Goal: Task Accomplishment & Management: Manage account settings

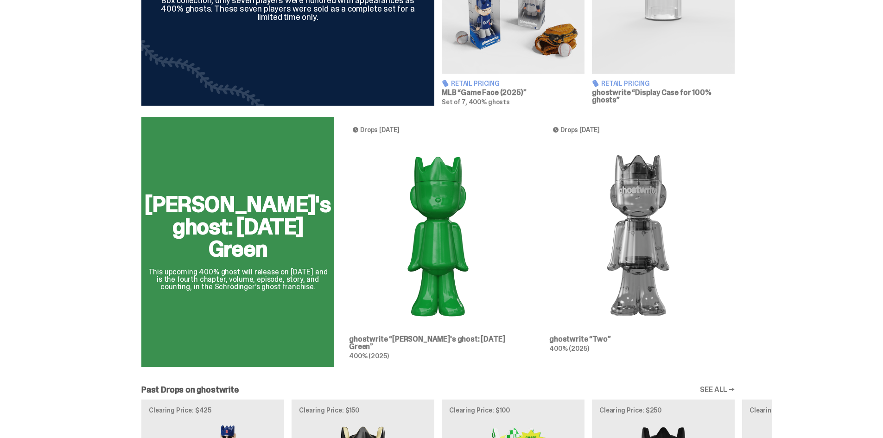
scroll to position [510, 0]
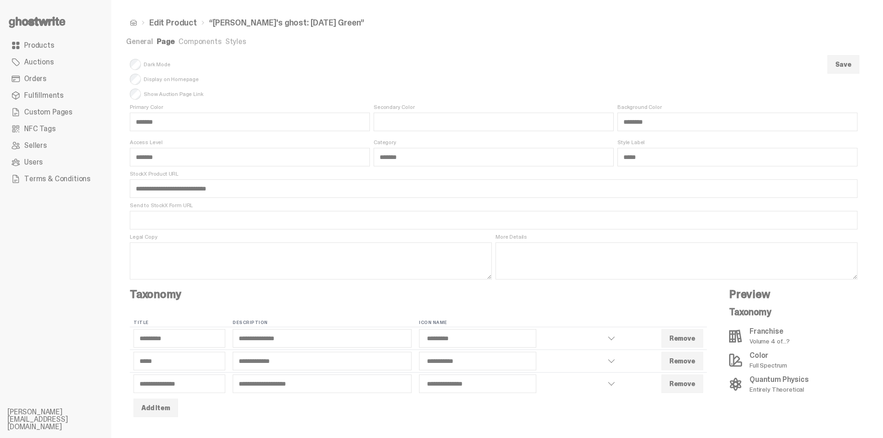
click at [24, 43] on link "Products" at bounding box center [55, 45] width 96 height 17
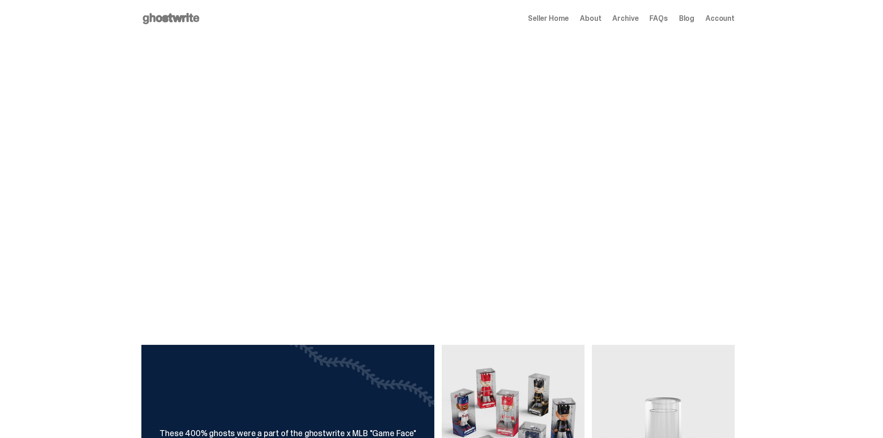
click at [634, 21] on span "Archive" at bounding box center [625, 18] width 26 height 7
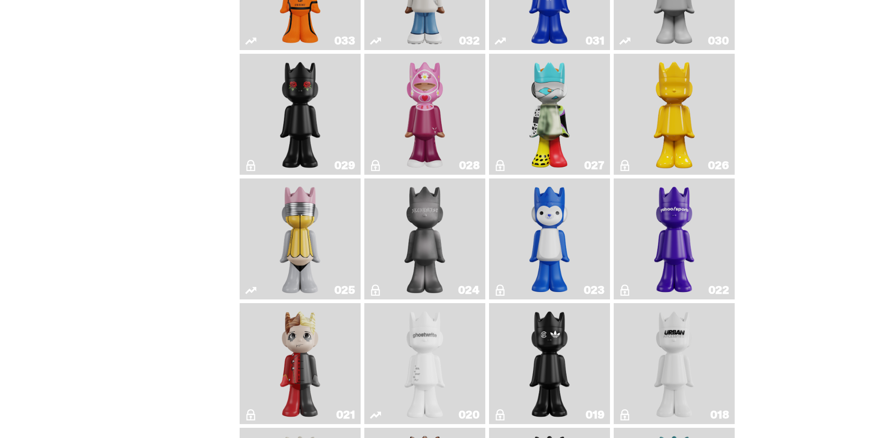
scroll to position [927, 0]
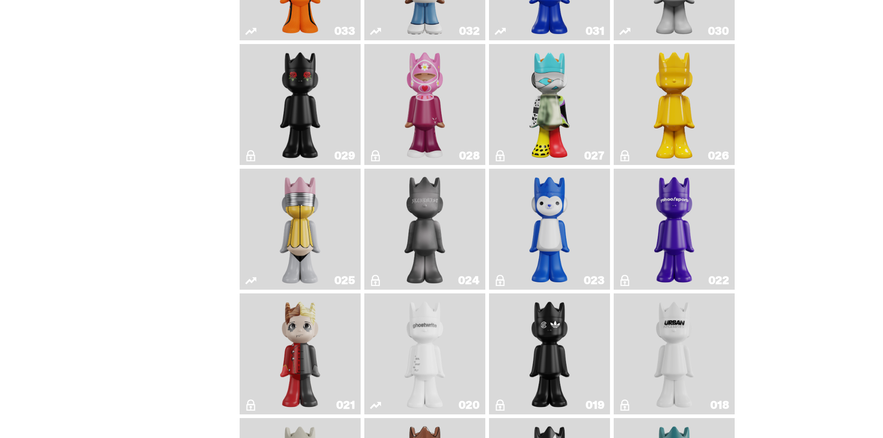
click at [659, 129] on img "Schrödinger's ghost: New Dawn" at bounding box center [675, 105] width 64 height 114
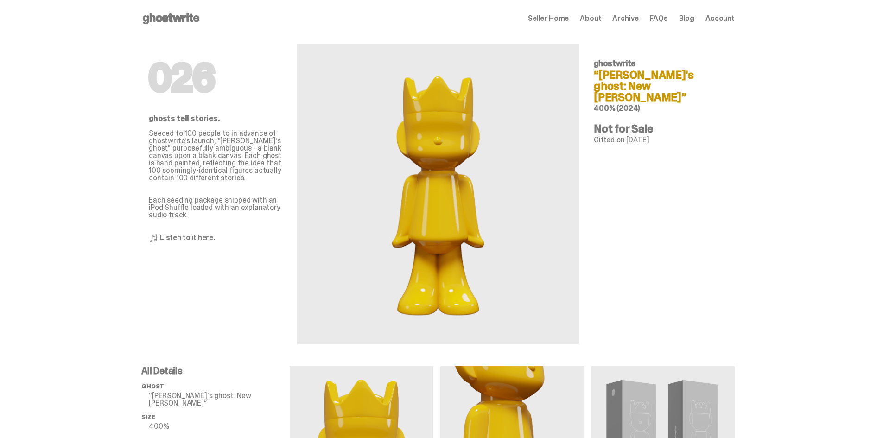
click at [569, 19] on span "Seller Home" at bounding box center [548, 18] width 41 height 7
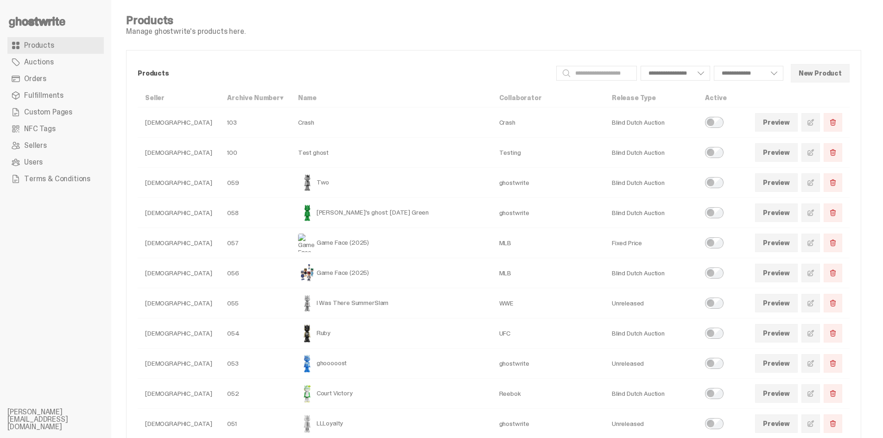
select select
click at [815, 213] on span at bounding box center [810, 212] width 7 height 7
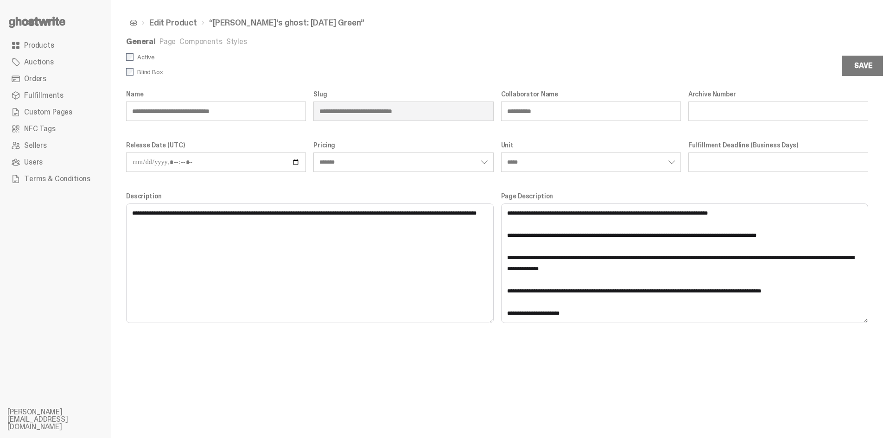
click at [164, 45] on link "Page" at bounding box center [167, 42] width 16 height 10
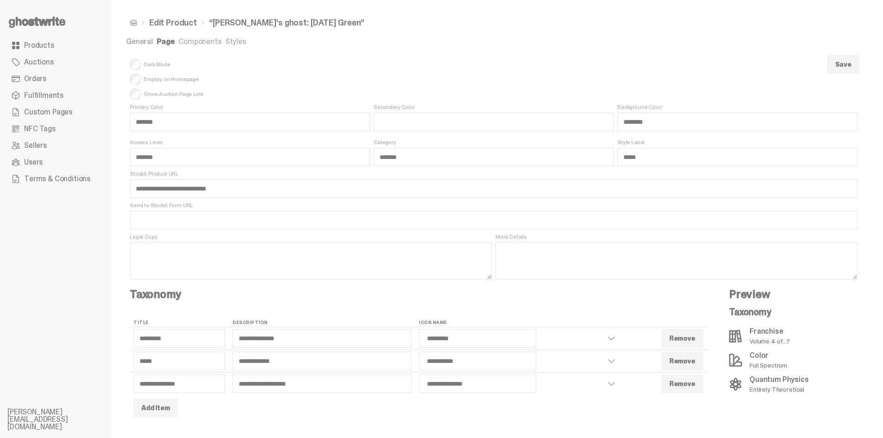
click at [247, 42] on ul "General Page Components Styles" at bounding box center [493, 42] width 735 height 9
click at [220, 39] on ul "General Page Components Styles" at bounding box center [493, 42] width 735 height 9
click at [226, 39] on link "Styles" at bounding box center [235, 42] width 21 height 10
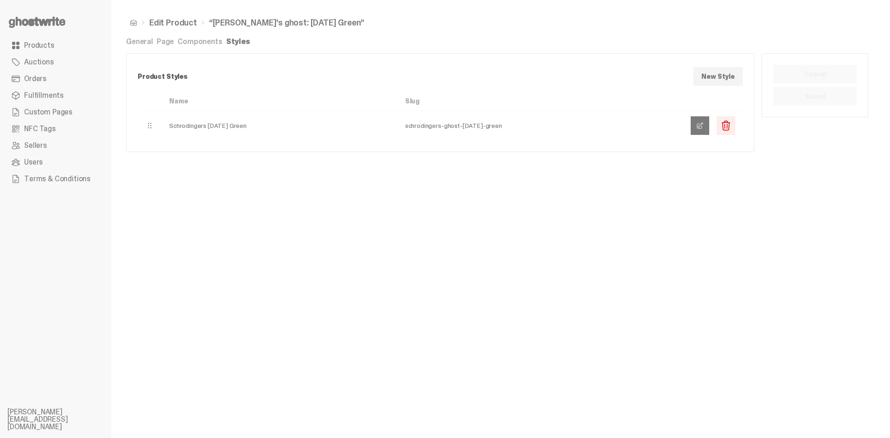
click at [694, 127] on link at bounding box center [700, 125] width 19 height 19
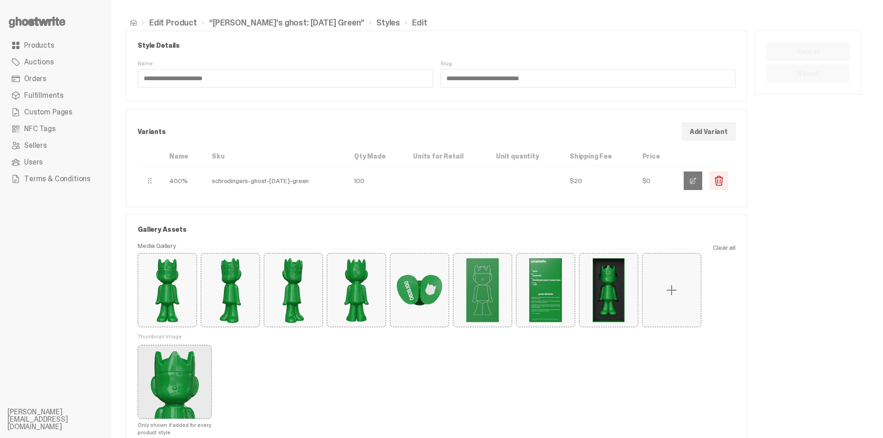
click at [702, 183] on button "button" at bounding box center [693, 181] width 19 height 19
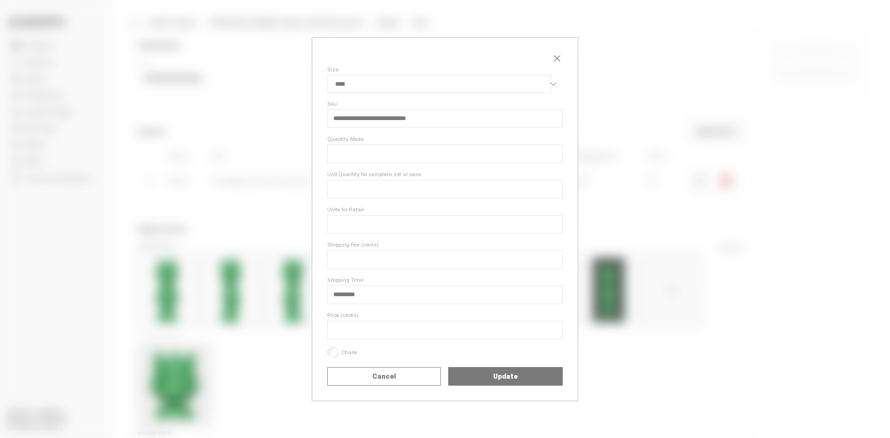
click at [552, 53] on span "close" at bounding box center [557, 58] width 11 height 11
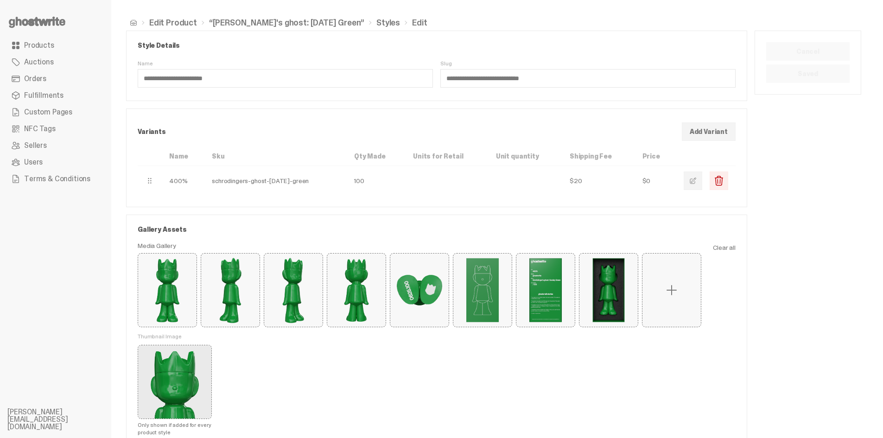
click at [174, 22] on link "Edit Product" at bounding box center [173, 23] width 48 height 8
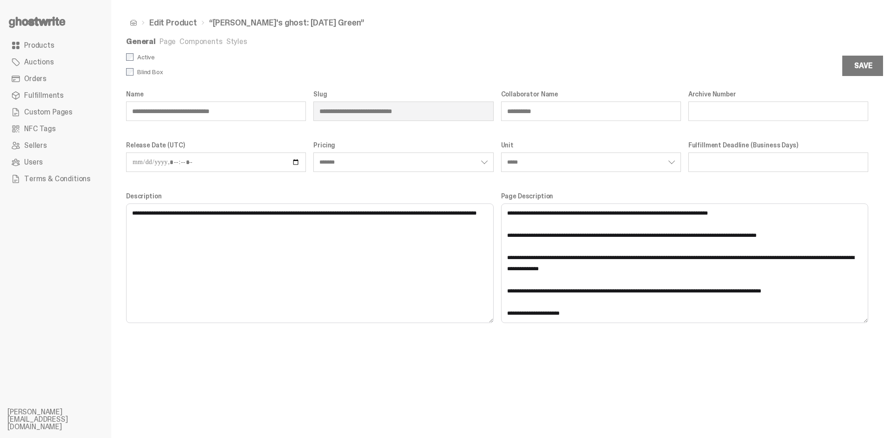
click at [196, 41] on link "Components" at bounding box center [200, 42] width 43 height 10
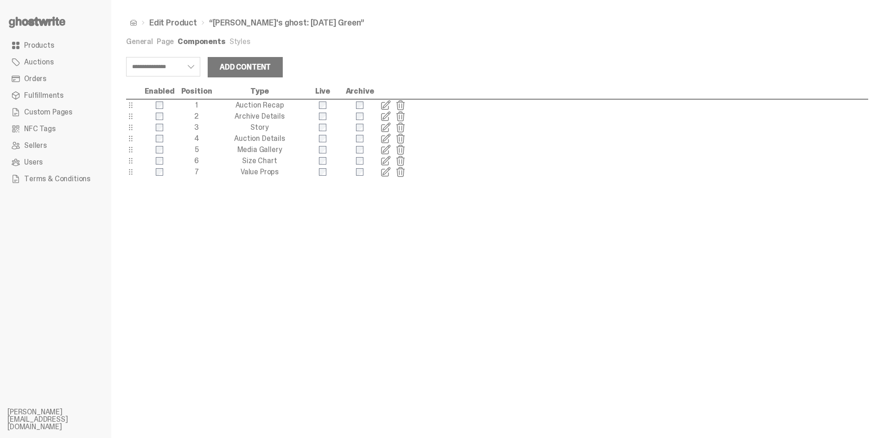
click at [383, 137] on span at bounding box center [385, 138] width 11 height 11
click at [169, 42] on link "Page" at bounding box center [165, 42] width 17 height 10
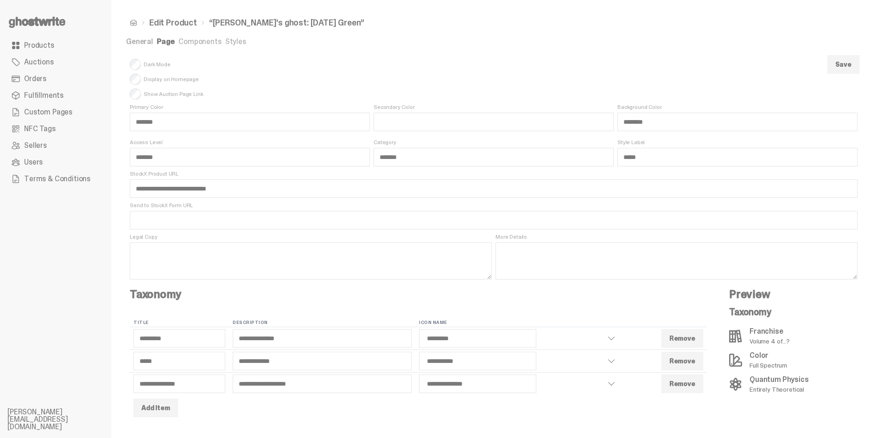
click at [147, 42] on link "General" at bounding box center [139, 42] width 27 height 10
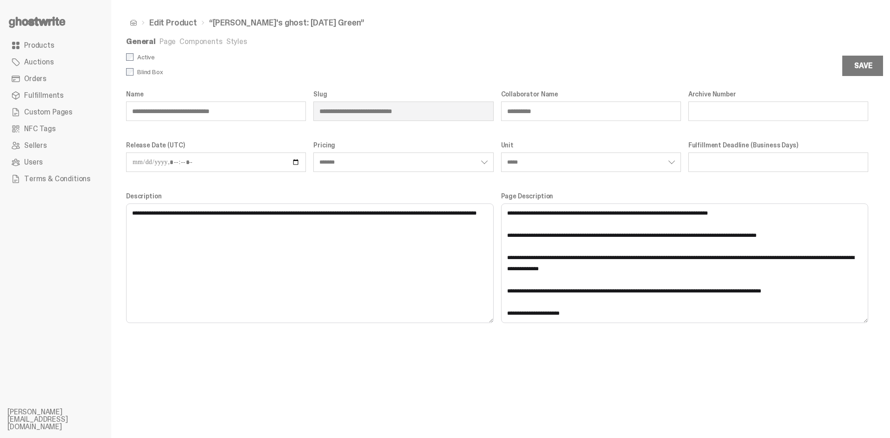
click at [162, 41] on link "Page" at bounding box center [167, 42] width 16 height 10
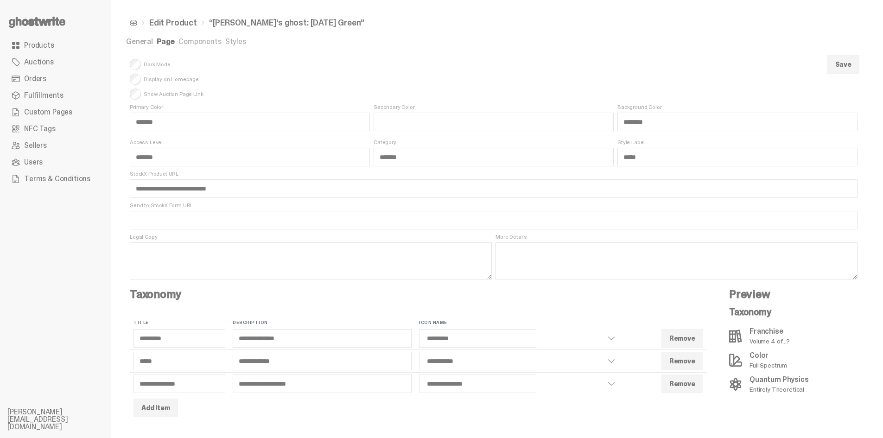
click at [198, 44] on link "Components" at bounding box center [199, 42] width 43 height 10
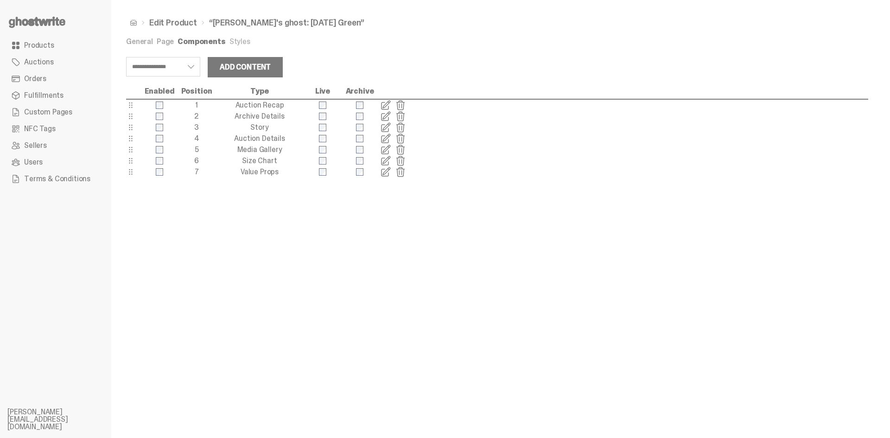
click at [387, 138] on span at bounding box center [385, 138] width 11 height 11
click at [385, 128] on span at bounding box center [385, 127] width 11 height 11
click at [236, 42] on link "Styles" at bounding box center [239, 42] width 21 height 10
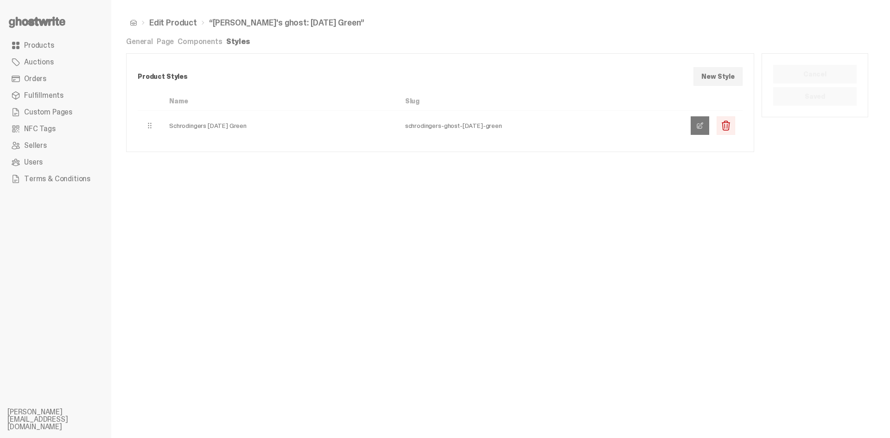
click at [696, 123] on span at bounding box center [699, 125] width 7 height 7
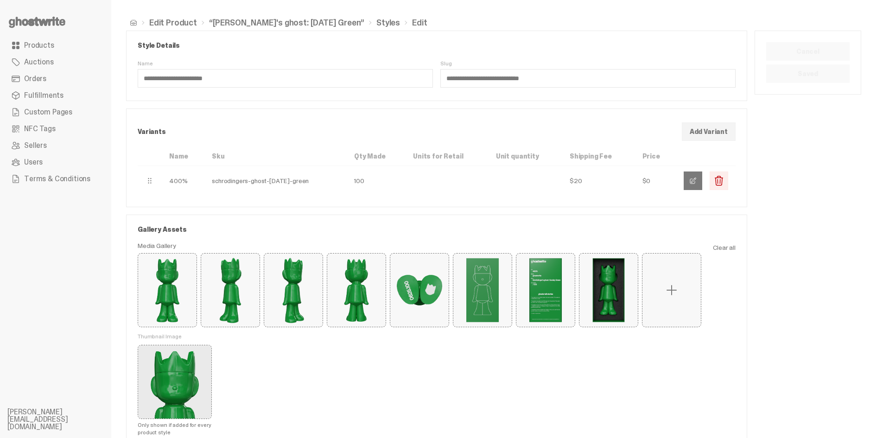
click at [702, 181] on button "button" at bounding box center [693, 181] width 19 height 19
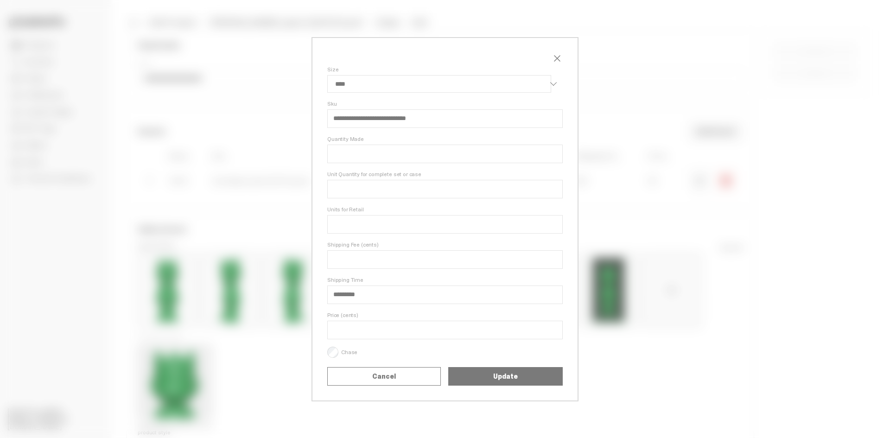
click at [559, 58] on span "close" at bounding box center [557, 58] width 11 height 11
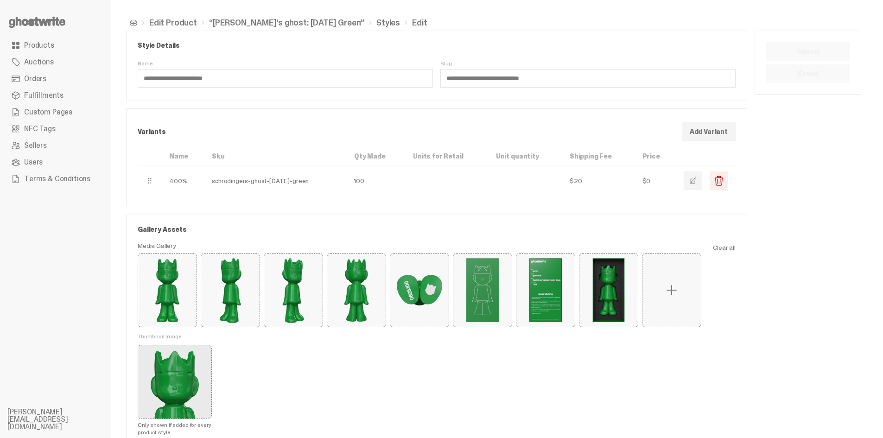
click at [58, 51] on link "Products" at bounding box center [55, 45] width 96 height 17
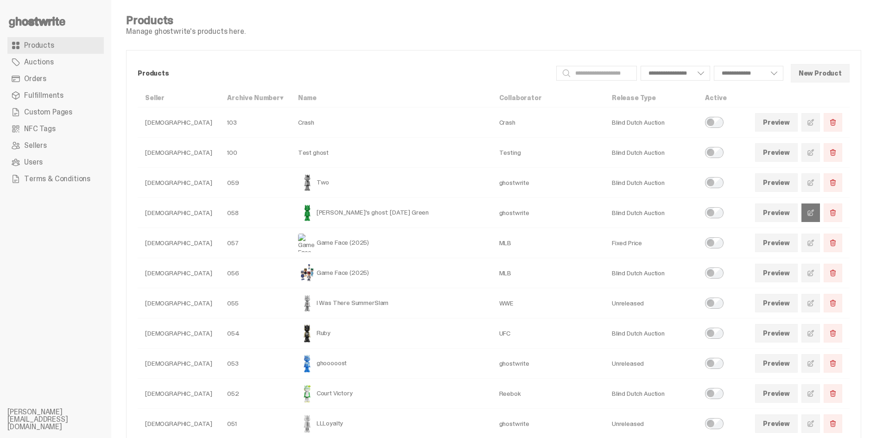
click at [809, 215] on link at bounding box center [811, 213] width 19 height 19
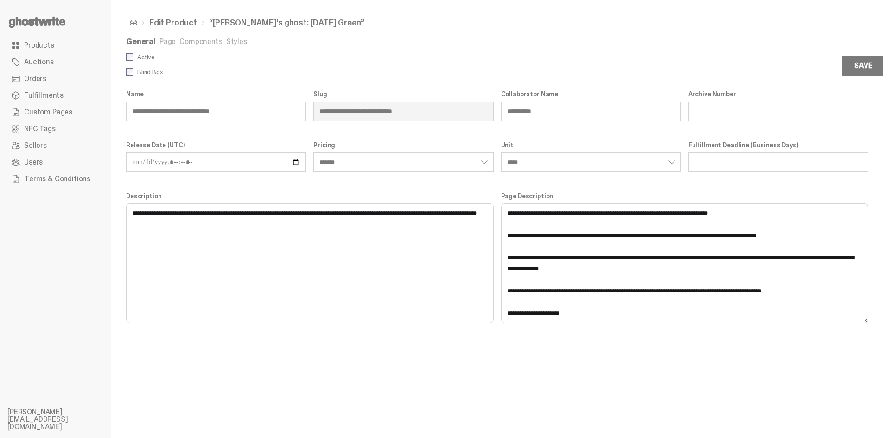
click at [164, 45] on link "Page" at bounding box center [167, 42] width 16 height 10
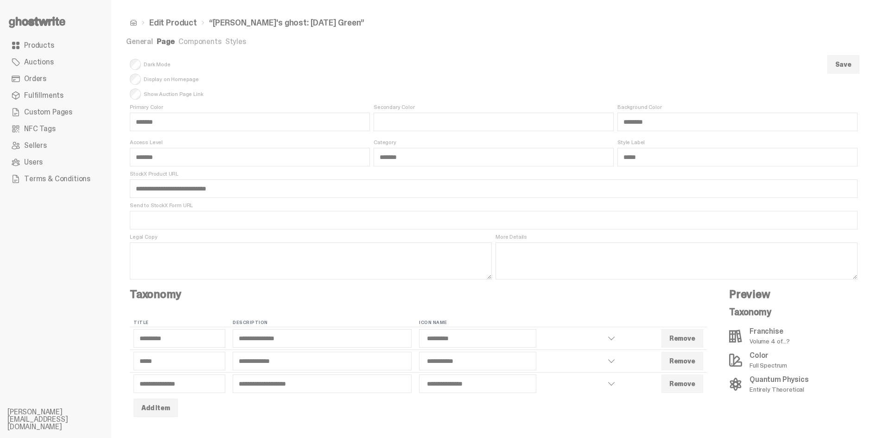
click at [200, 44] on link "Components" at bounding box center [199, 42] width 43 height 10
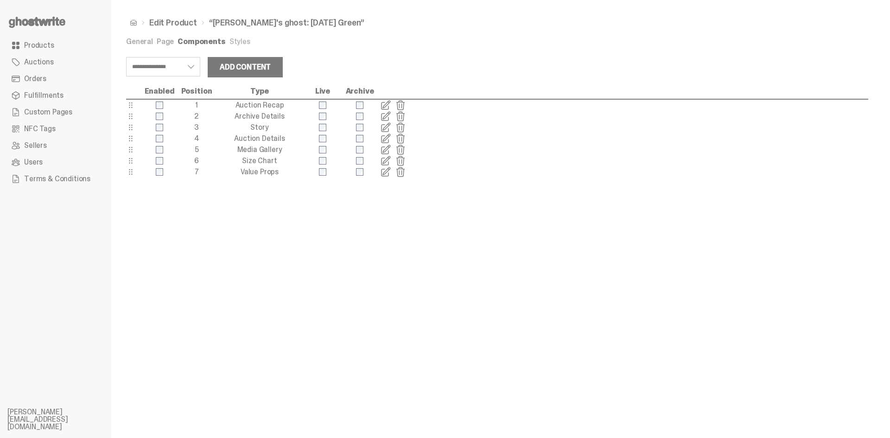
click at [387, 126] on span at bounding box center [385, 127] width 11 height 11
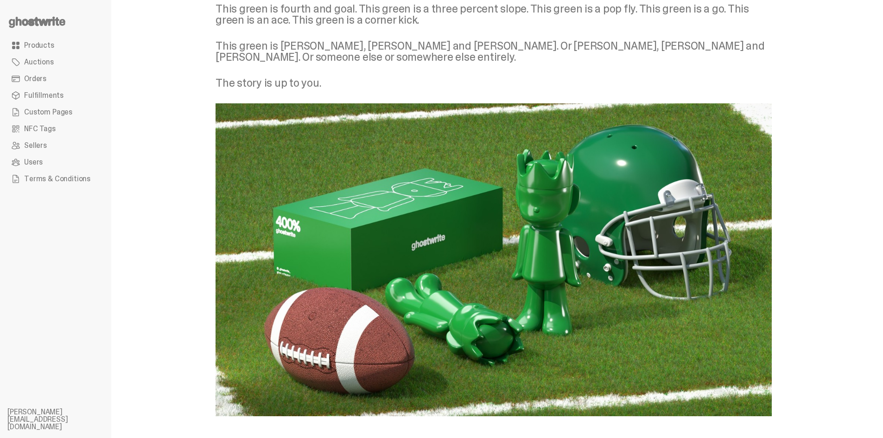
scroll to position [384, 0]
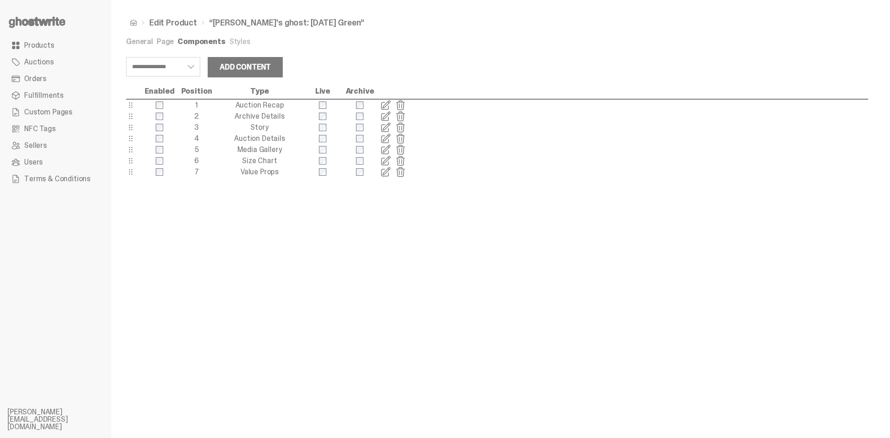
click at [385, 139] on span at bounding box center [385, 138] width 11 height 11
click at [39, 65] on span "Auctions" at bounding box center [39, 61] width 30 height 7
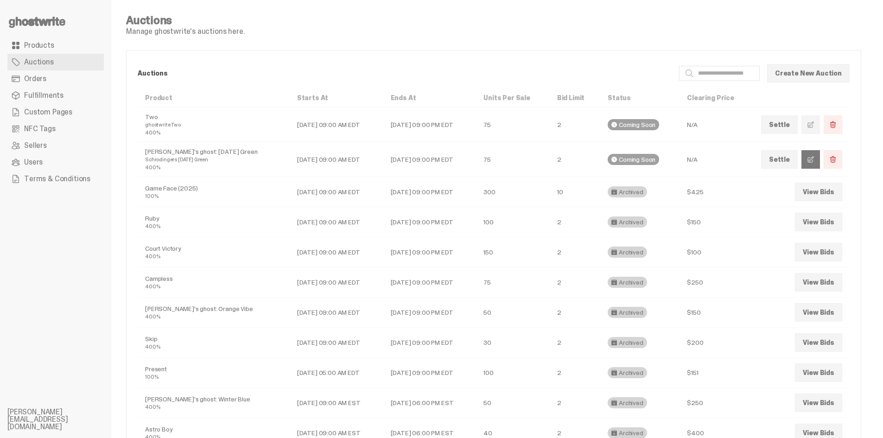
click at [815, 159] on span at bounding box center [810, 159] width 7 height 7
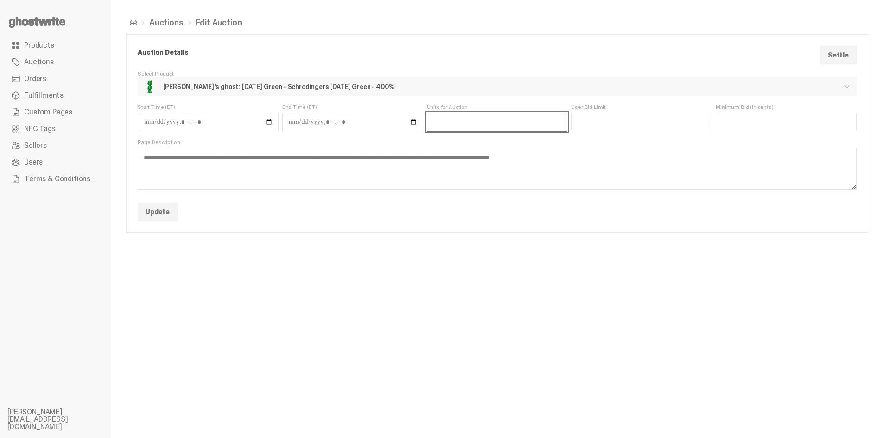
click at [482, 124] on input "**" at bounding box center [497, 122] width 141 height 19
type input "*"
type input "**"
click at [163, 210] on button "Update" at bounding box center [158, 212] width 40 height 19
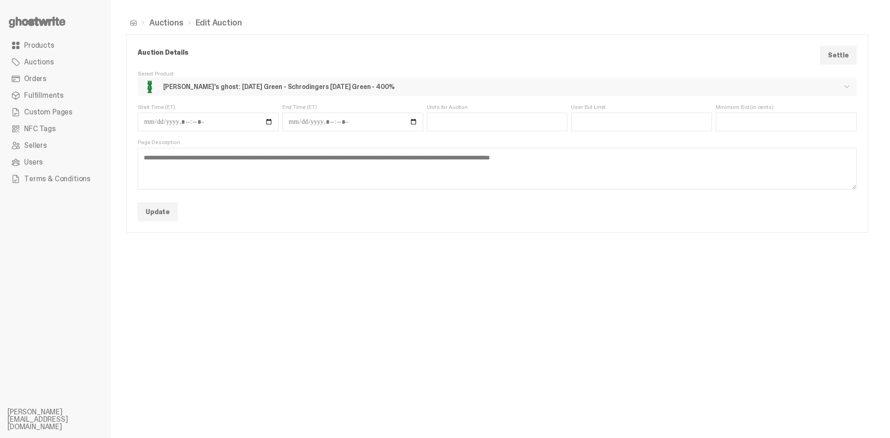
click at [43, 49] on span "Products" at bounding box center [39, 45] width 30 height 7
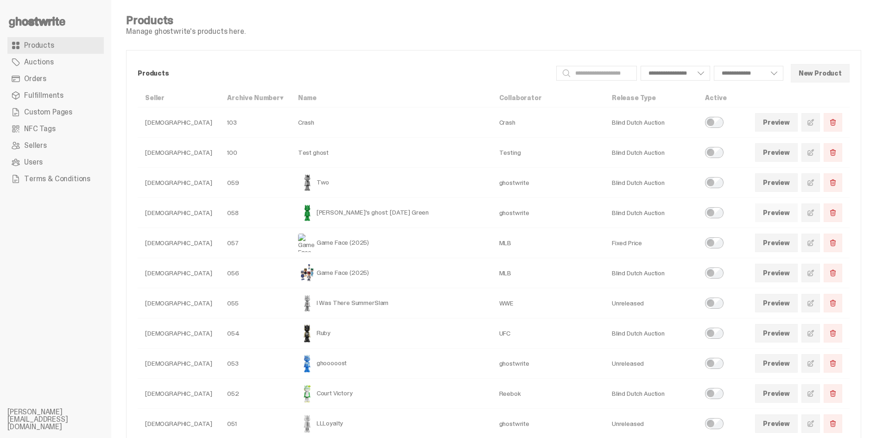
click at [795, 212] on link "Preview" at bounding box center [776, 213] width 43 height 19
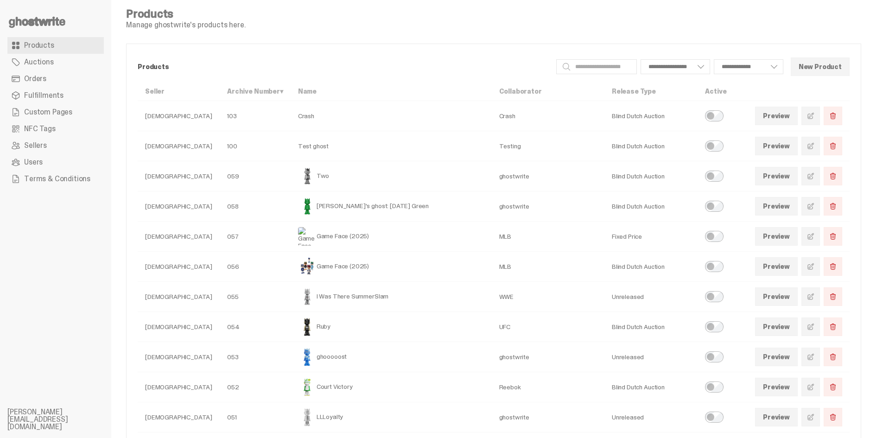
scroll to position [46, 0]
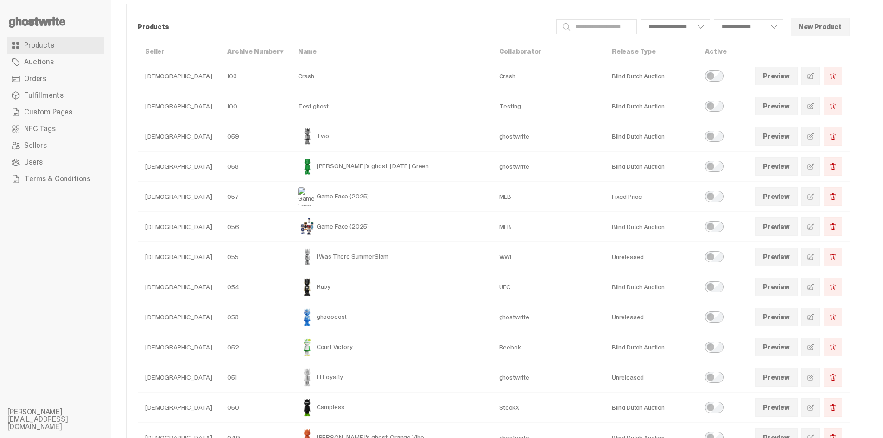
click at [63, 108] on span "Custom Pages" at bounding box center [48, 111] width 48 height 7
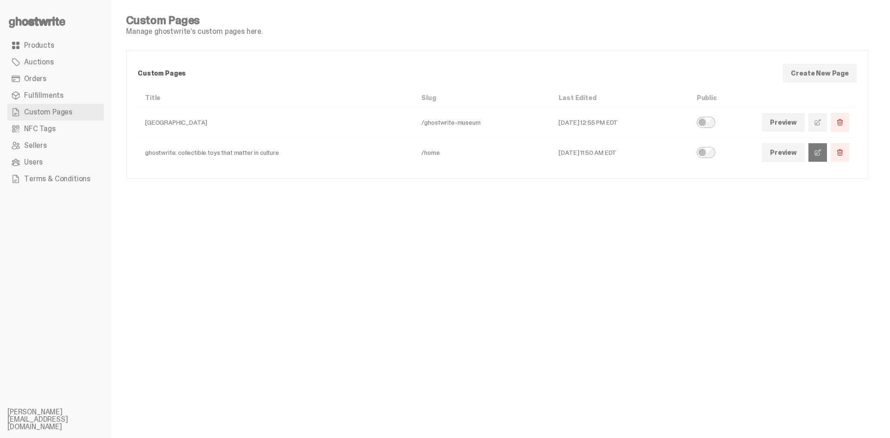
click at [819, 154] on span at bounding box center [817, 152] width 7 height 7
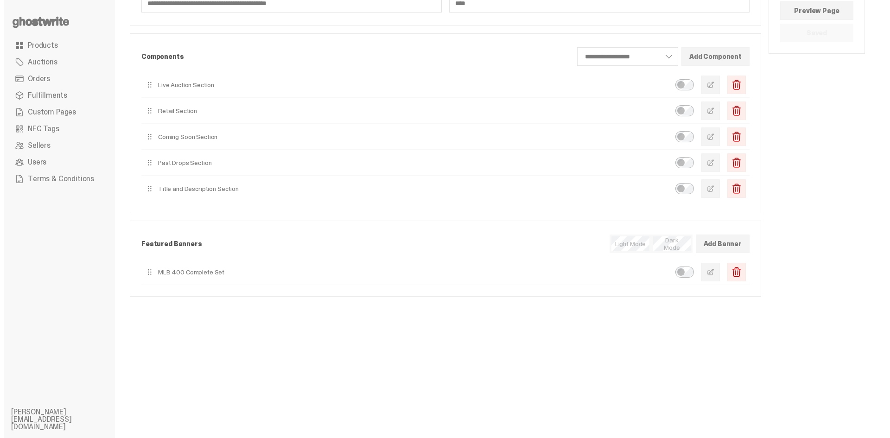
scroll to position [85, 0]
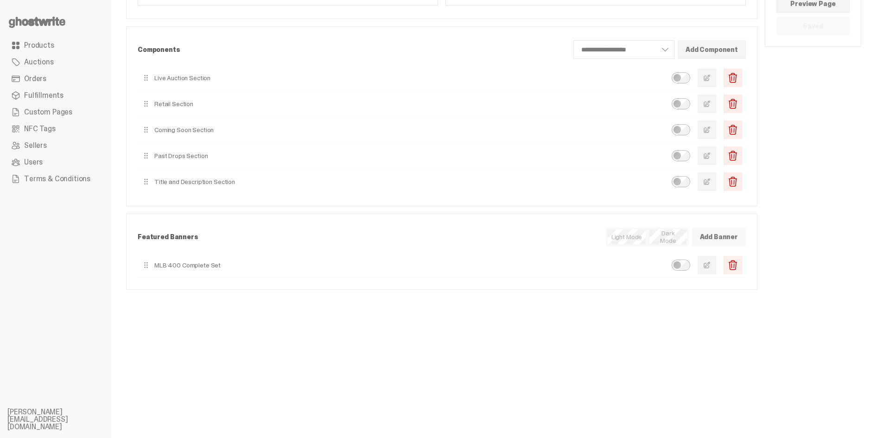
click at [729, 234] on button "Add Banner" at bounding box center [719, 237] width 54 height 19
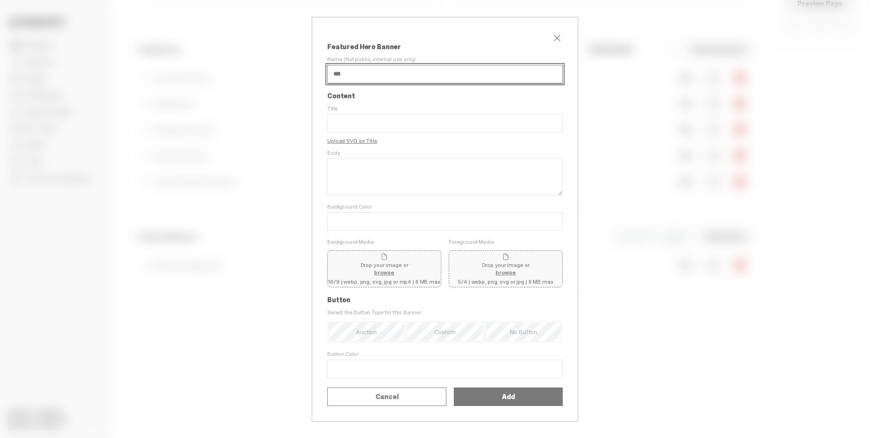
type input "**********"
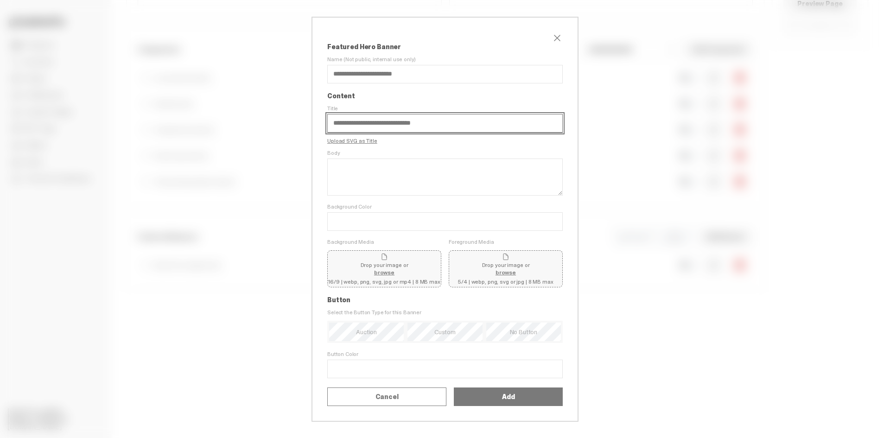
click at [358, 114] on input "**********" at bounding box center [444, 123] width 235 height 19
paste input "text"
type input "**********"
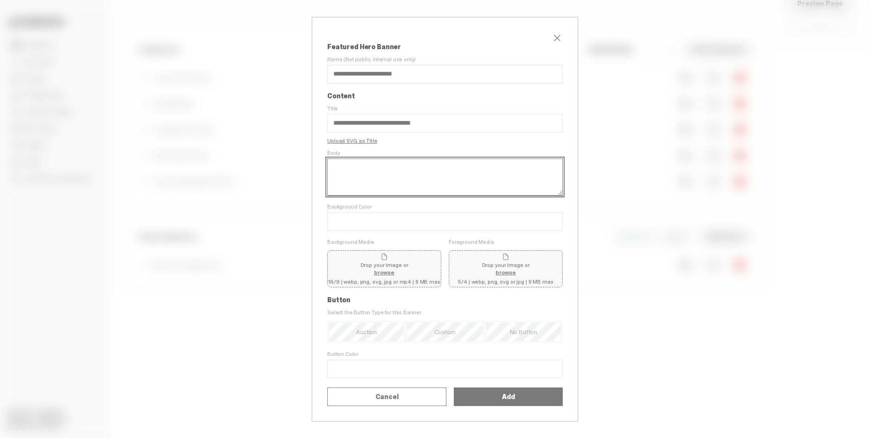
click at [358, 159] on textarea "Body" at bounding box center [444, 177] width 235 height 37
click at [329, 165] on textarea "Body" at bounding box center [444, 177] width 235 height 37
paste textarea "**********"
drag, startPoint x: 502, startPoint y: 152, endPoint x: 405, endPoint y: 153, distance: 96.9
click at [405, 159] on textarea "**********" at bounding box center [444, 177] width 235 height 37
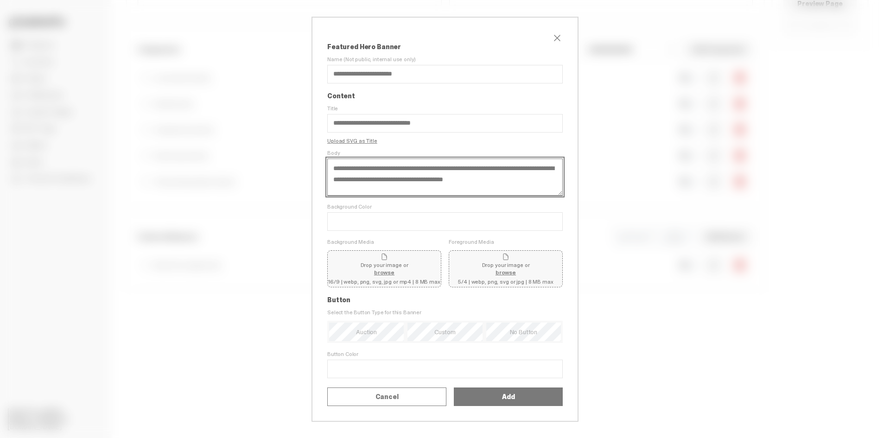
type textarea "**********"
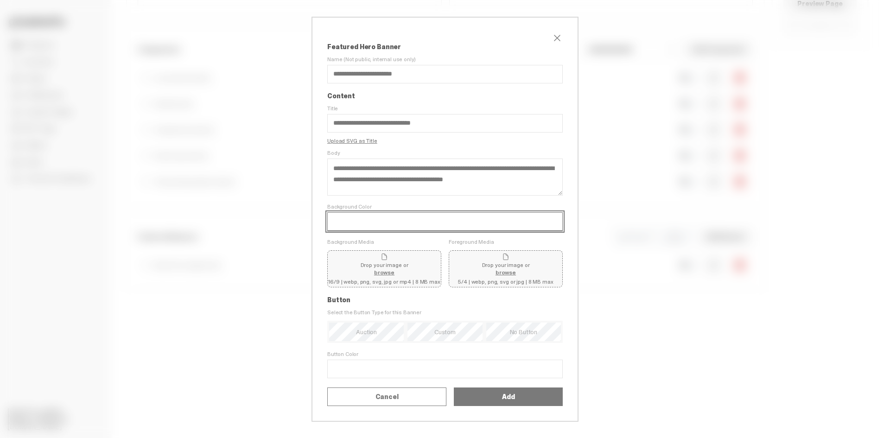
click at [340, 212] on input "Background Color" at bounding box center [444, 221] width 235 height 19
paste input "*******"
type input "*******"
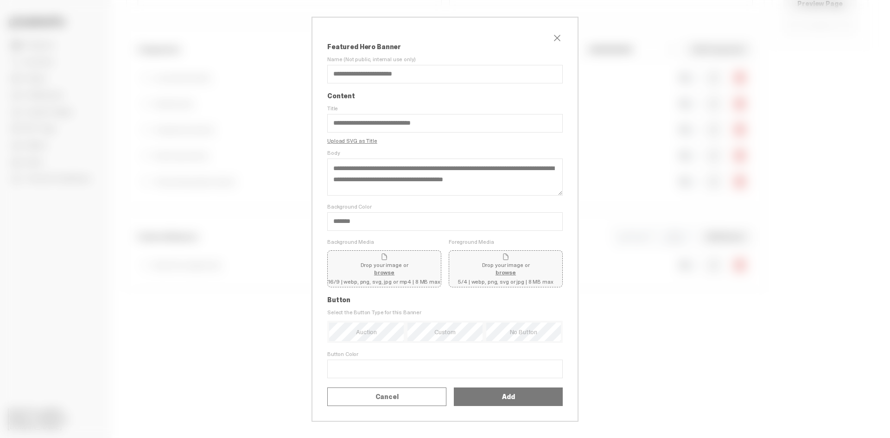
click at [377, 253] on span "Drop your image or browse" at bounding box center [385, 264] width 48 height 22
click at [0, 0] on input "Drop your image or browse 16/9 | webp, png, svg, jpg or mp4 | 8 MB max" at bounding box center [0, 0] width 0 height 0
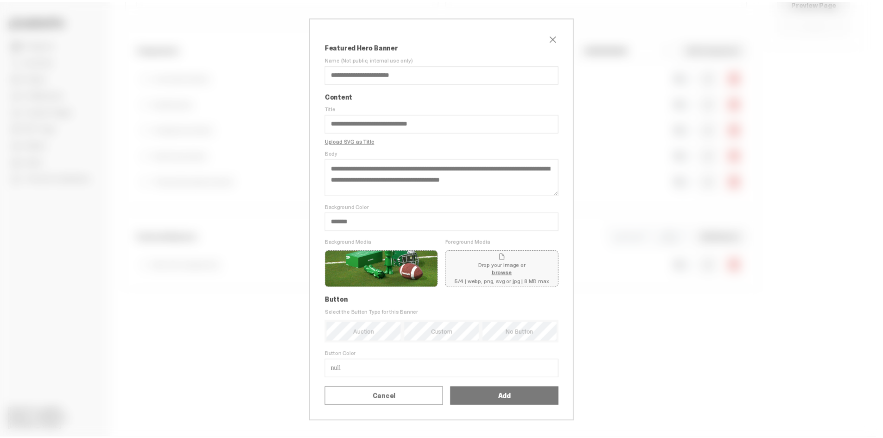
scroll to position [1, 0]
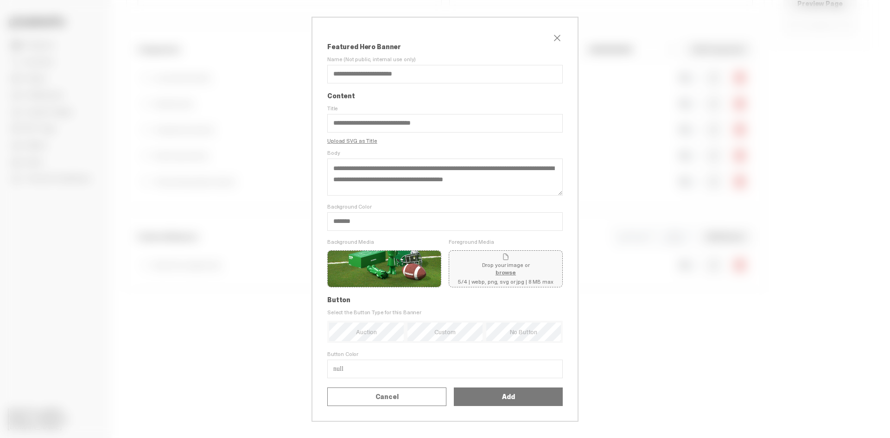
drag, startPoint x: 448, startPoint y: 350, endPoint x: 450, endPoint y: 344, distance: 6.5
click at [0, 0] on div "Select a product" at bounding box center [0, 0] width 0 height 0
click at [0, 0] on div "[PERSON_NAME]'s ghost: [DATE] Green" at bounding box center [0, 0] width 0 height 0
click at [511, 406] on button "Add" at bounding box center [508, 397] width 109 height 19
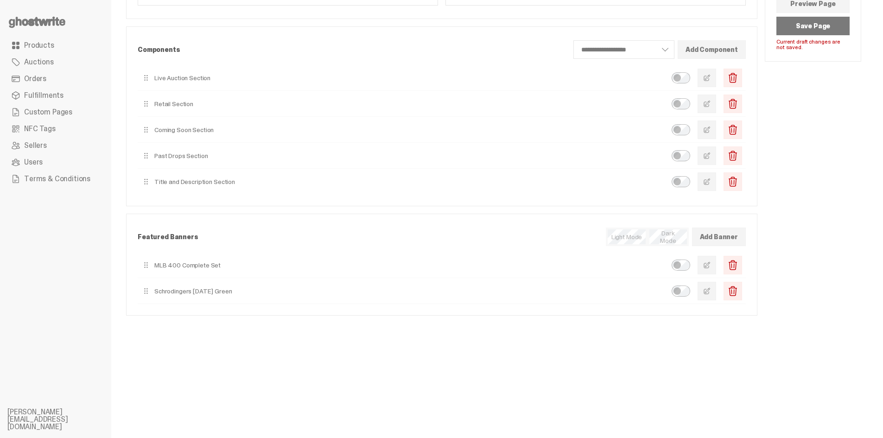
click at [835, 22] on button "Save Page" at bounding box center [812, 26] width 73 height 19
click at [47, 48] on span "Products" at bounding box center [39, 45] width 30 height 7
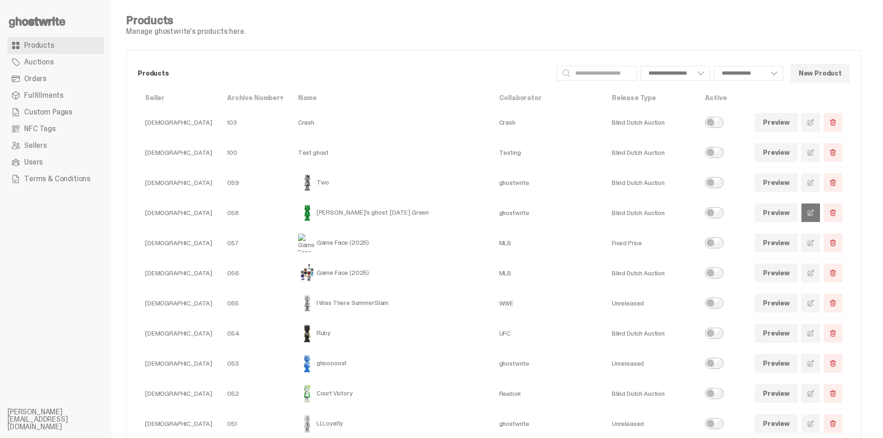
click at [813, 215] on link at bounding box center [811, 213] width 19 height 19
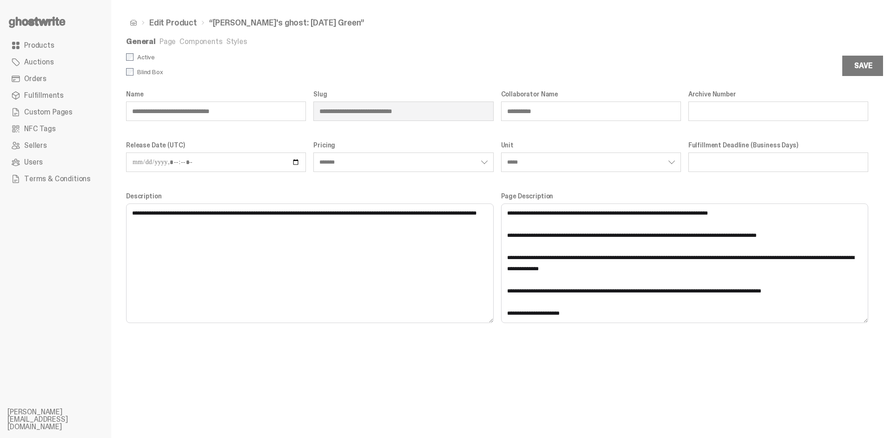
click at [169, 36] on div "**********" at bounding box center [497, 219] width 772 height 438
click at [168, 39] on link "Page" at bounding box center [167, 42] width 16 height 10
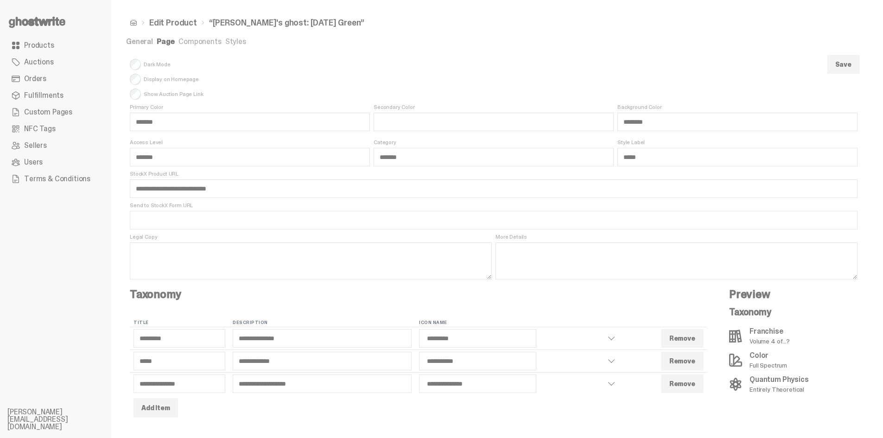
click at [155, 93] on span "Show Auction Page Link" at bounding box center [170, 94] width 81 height 11
select select "*********"
select select "**********"
click at [847, 69] on button "Save" at bounding box center [843, 64] width 32 height 19
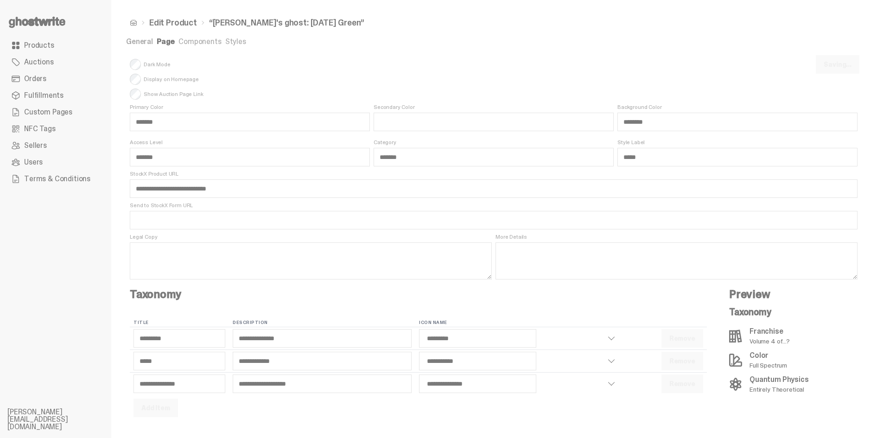
select select "*********"
select select "**********"
click at [76, 48] on link "Products" at bounding box center [55, 45] width 96 height 17
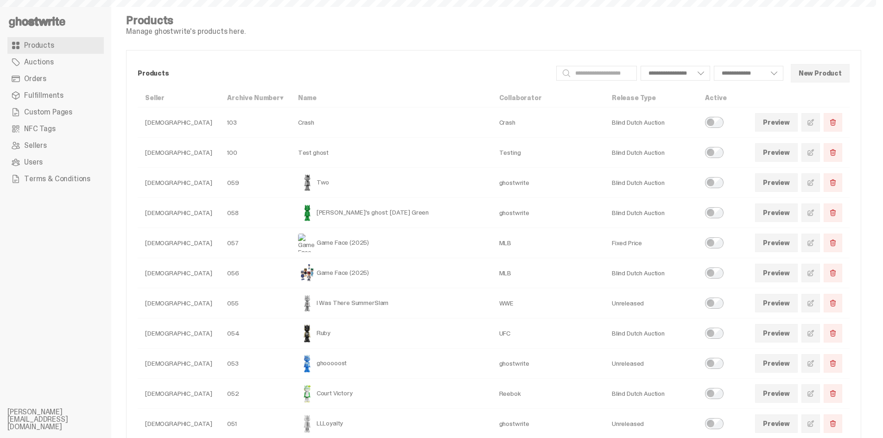
select select
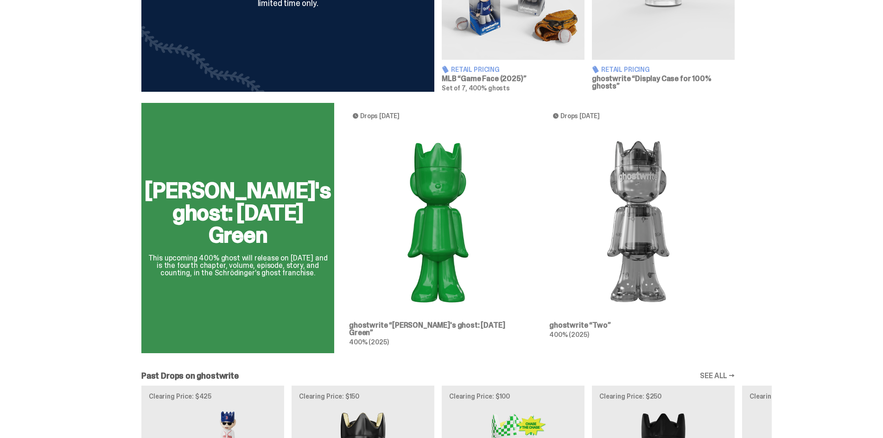
scroll to position [464, 0]
click at [177, 187] on div "[PERSON_NAME]'s ghost: [DATE] Green This upcoming 400% ghost will release on [D…" at bounding box center [438, 232] width 668 height 258
click at [196, 187] on div "[PERSON_NAME]'s ghost: [DATE] Green This upcoming 400% ghost will release on [D…" at bounding box center [438, 232] width 668 height 258
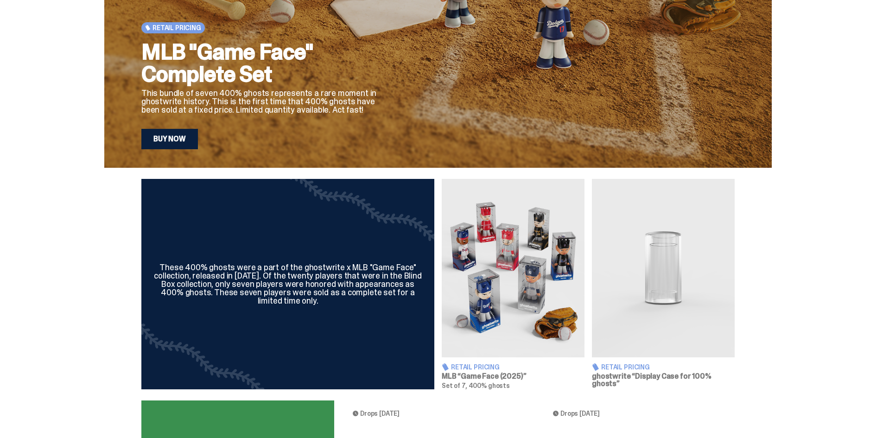
scroll to position [0, 0]
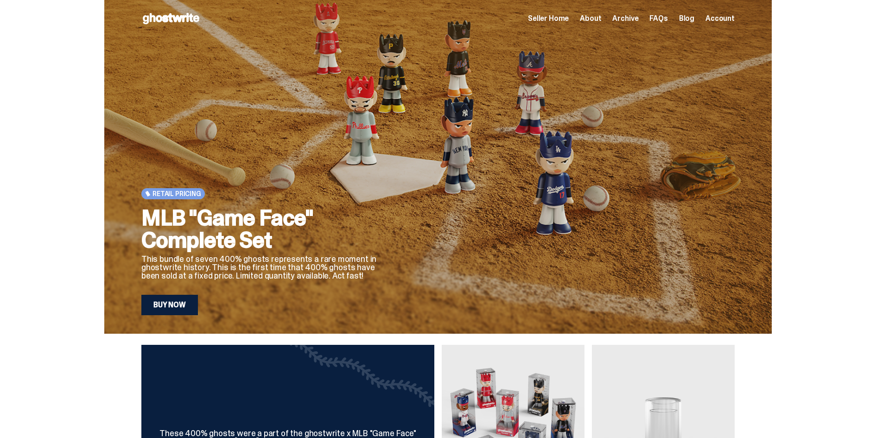
click at [557, 18] on span "Seller Home" at bounding box center [548, 18] width 41 height 7
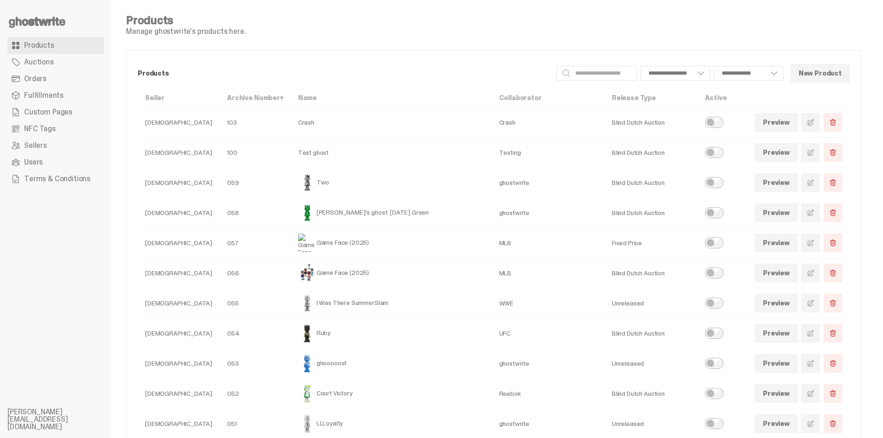
select select
drag, startPoint x: 407, startPoint y: 211, endPoint x: 305, endPoint y: 212, distance: 102.0
click at [305, 212] on td "[PERSON_NAME]'s ghost: [DATE] Green" at bounding box center [391, 213] width 201 height 30
copy td "[PERSON_NAME]'s ghost: [DATE] Green"
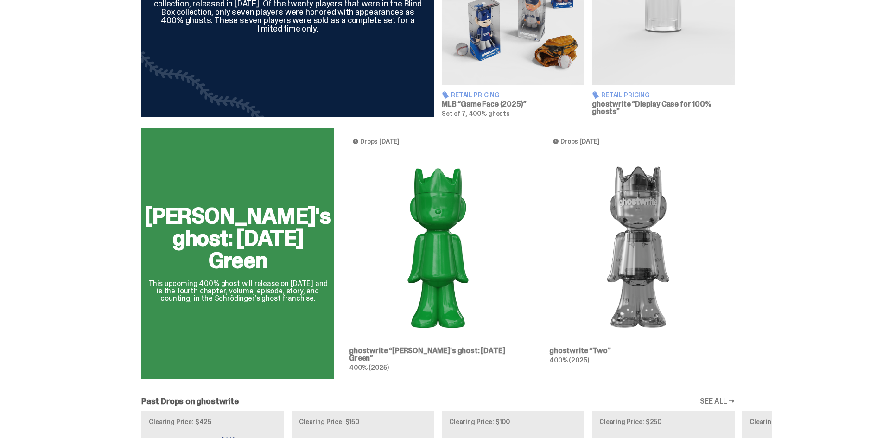
scroll to position [486, 0]
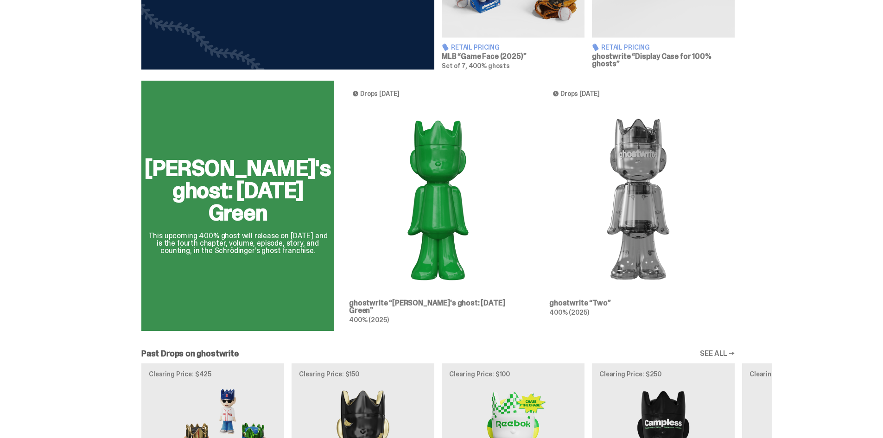
click at [206, 234] on div "[PERSON_NAME]'s ghost: [DATE] Green This upcoming 400% ghost will release on [D…" at bounding box center [438, 210] width 668 height 258
click at [195, 229] on div "[PERSON_NAME]'s ghost: [DATE] Green This upcoming 400% ghost will release on [D…" at bounding box center [438, 210] width 668 height 258
click at [204, 232] on div "[PERSON_NAME]'s ghost: [DATE] Green This upcoming 400% ghost will release on [D…" at bounding box center [438, 210] width 668 height 258
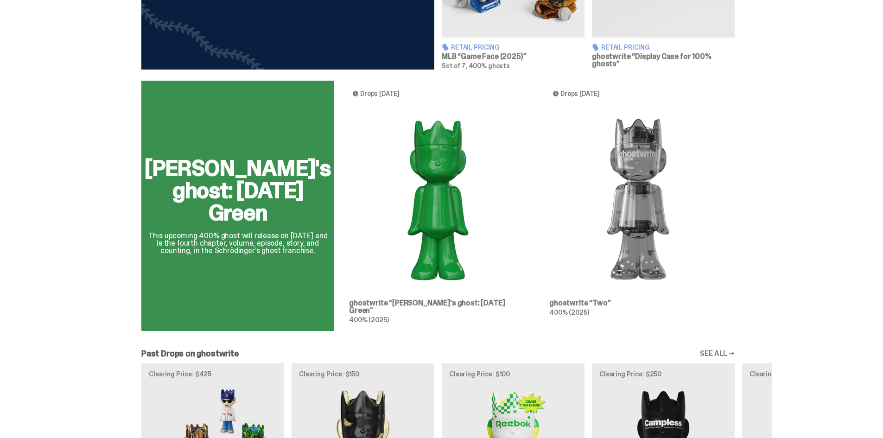
click at [204, 232] on div "[PERSON_NAME]'s ghost: [DATE] Green This upcoming 400% ghost will release on [D…" at bounding box center [438, 210] width 668 height 258
click at [207, 231] on div "[PERSON_NAME]'s ghost: [DATE] Green This upcoming 400% ghost will release on [D…" at bounding box center [438, 210] width 668 height 258
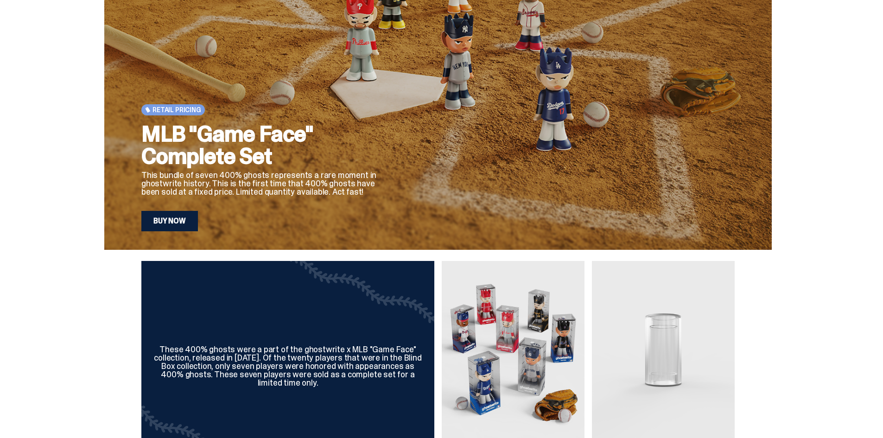
scroll to position [0, 0]
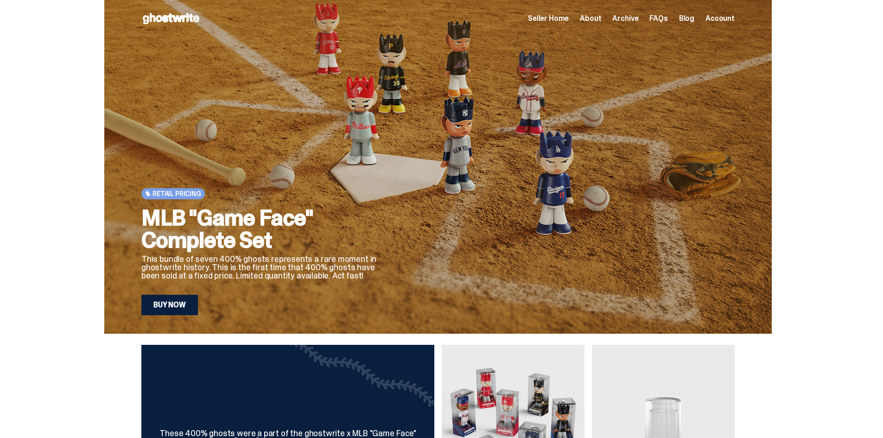
click at [542, 19] on span "Seller Home" at bounding box center [548, 18] width 41 height 7
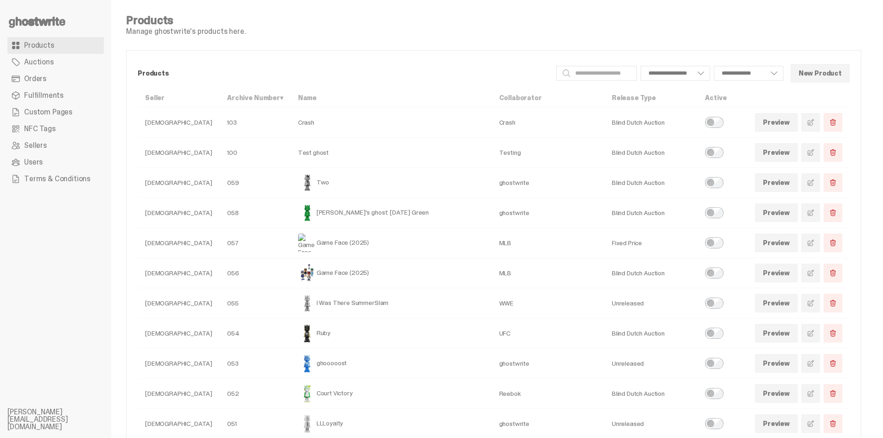
select select
click at [43, 108] on span "Custom Pages" at bounding box center [48, 111] width 48 height 7
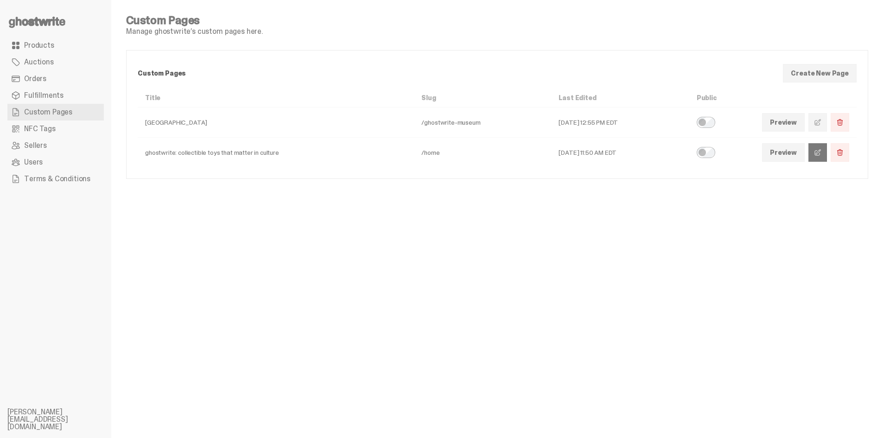
click at [815, 153] on span at bounding box center [817, 152] width 7 height 7
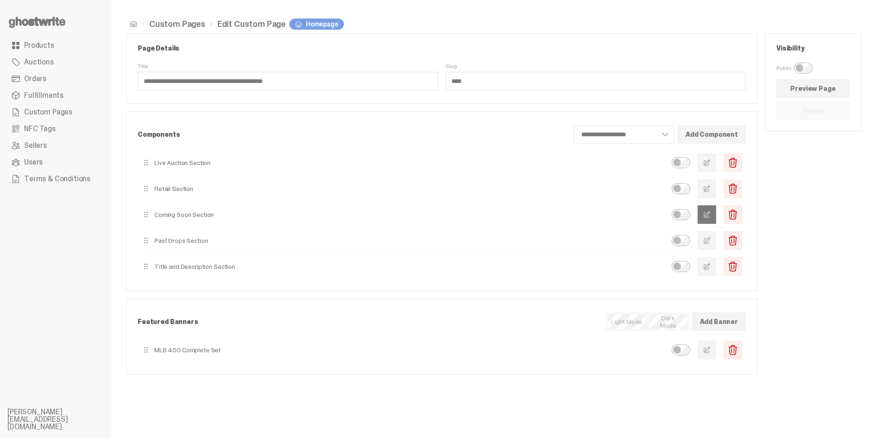
click at [710, 214] on button "button" at bounding box center [707, 214] width 19 height 19
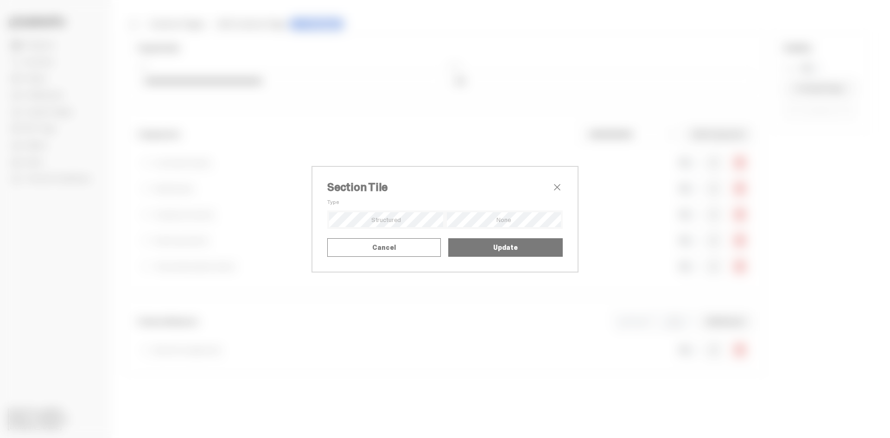
drag, startPoint x: 398, startPoint y: 202, endPoint x: 441, endPoint y: 209, distance: 43.2
click at [0, 0] on textarea "**********" at bounding box center [0, 0] width 0 height 0
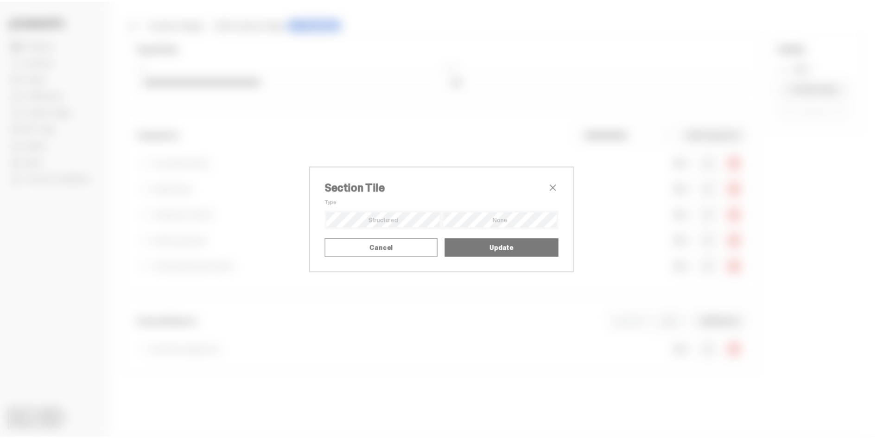
scroll to position [16, 0]
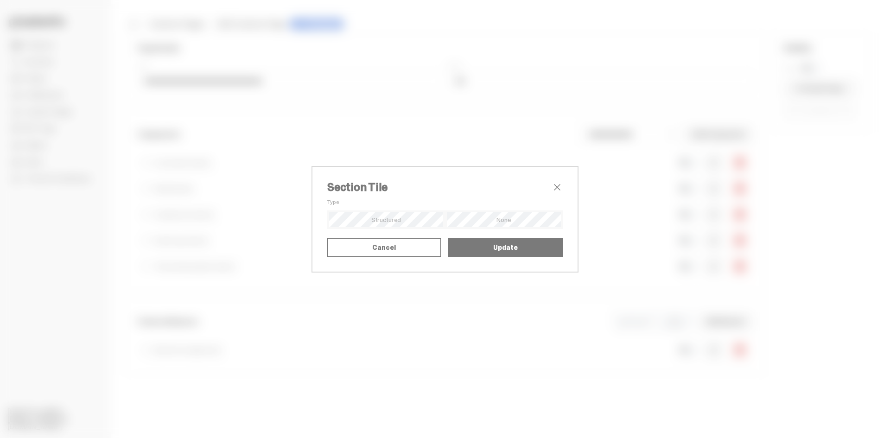
click at [0, 0] on textarea "**********" at bounding box center [0, 0] width 0 height 0
drag, startPoint x: 398, startPoint y: 187, endPoint x: 415, endPoint y: 210, distance: 28.8
click at [0, 0] on textarea "**********" at bounding box center [0, 0] width 0 height 0
click at [554, 182] on span "close" at bounding box center [557, 187] width 11 height 11
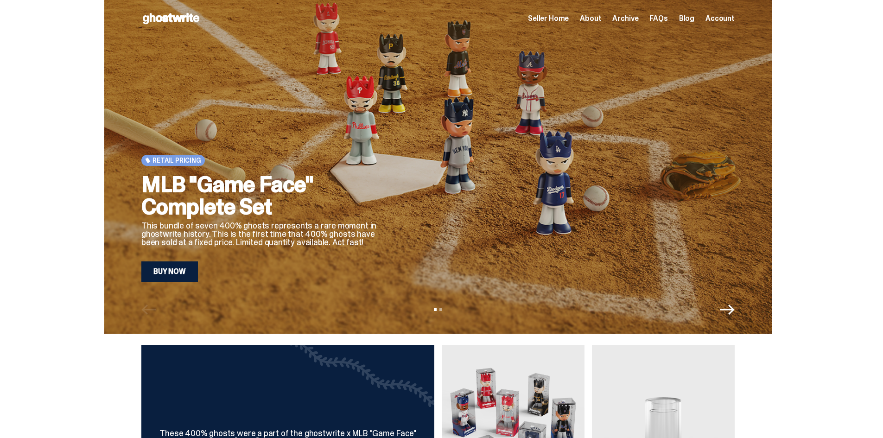
click at [735, 309] on icon "Next" at bounding box center [727, 310] width 15 height 10
click at [733, 310] on icon "Next" at bounding box center [727, 310] width 15 height 10
